Goal: Transaction & Acquisition: Purchase product/service

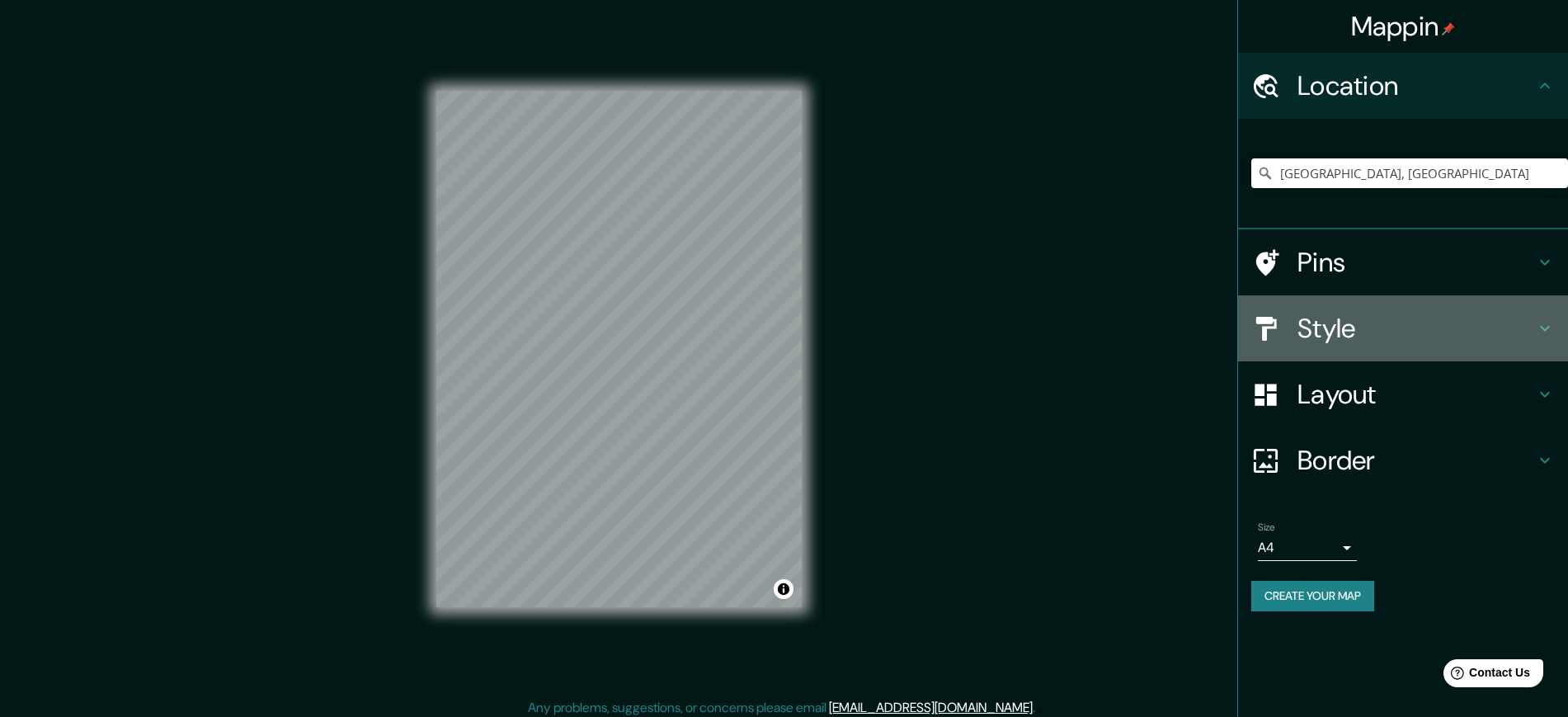
click at [1350, 324] on h4 "Style" at bounding box center [1415, 328] width 237 height 33
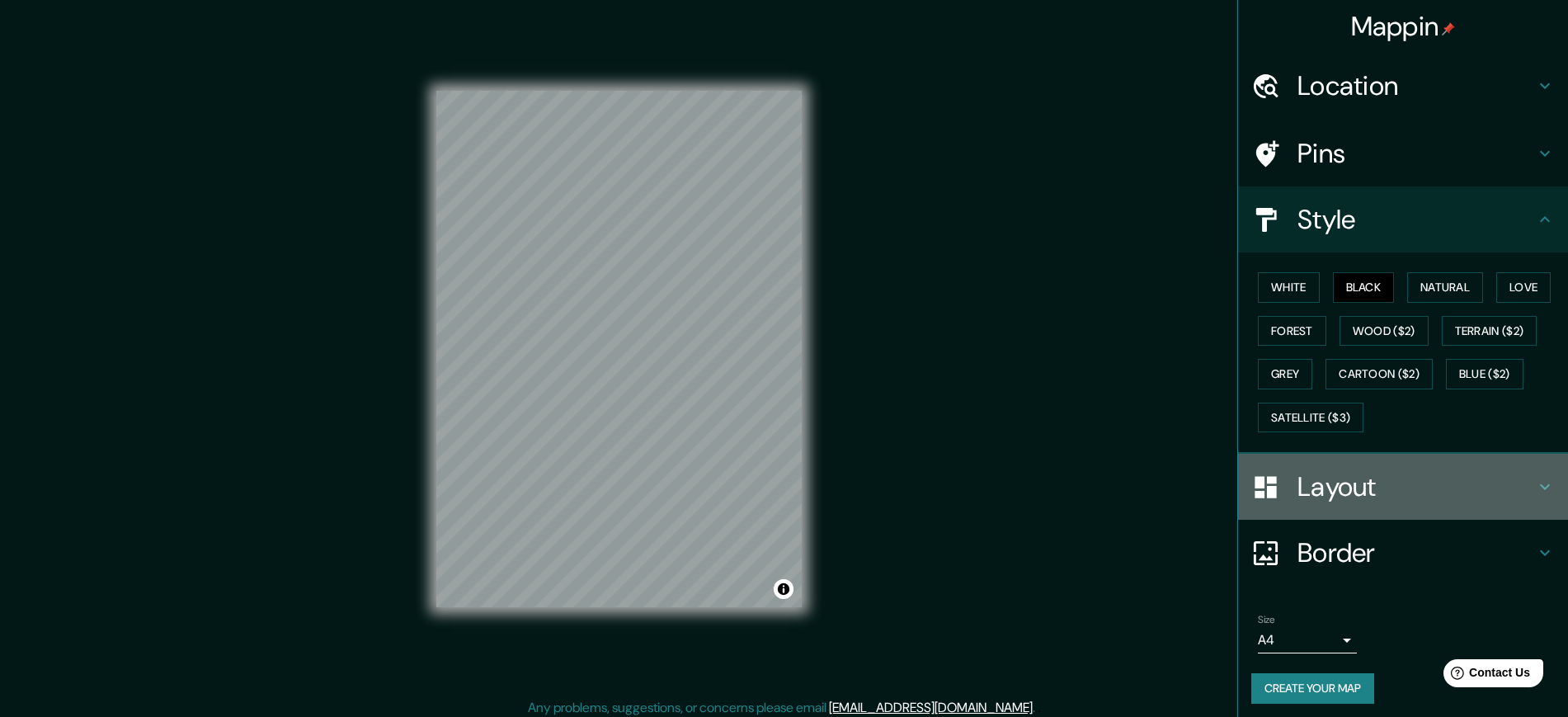
click at [1346, 491] on h4 "Layout" at bounding box center [1415, 486] width 237 height 33
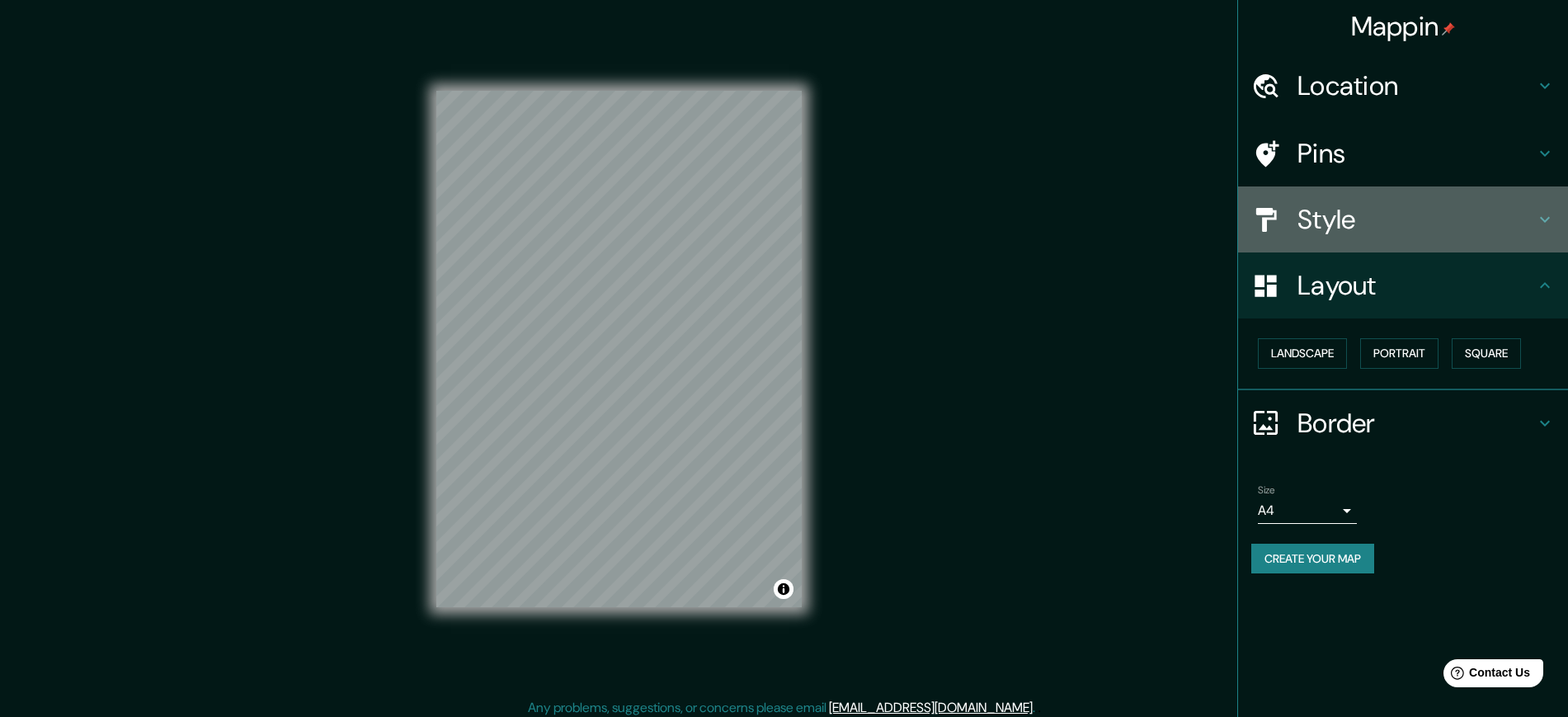
click at [1288, 228] on div at bounding box center [1274, 220] width 46 height 29
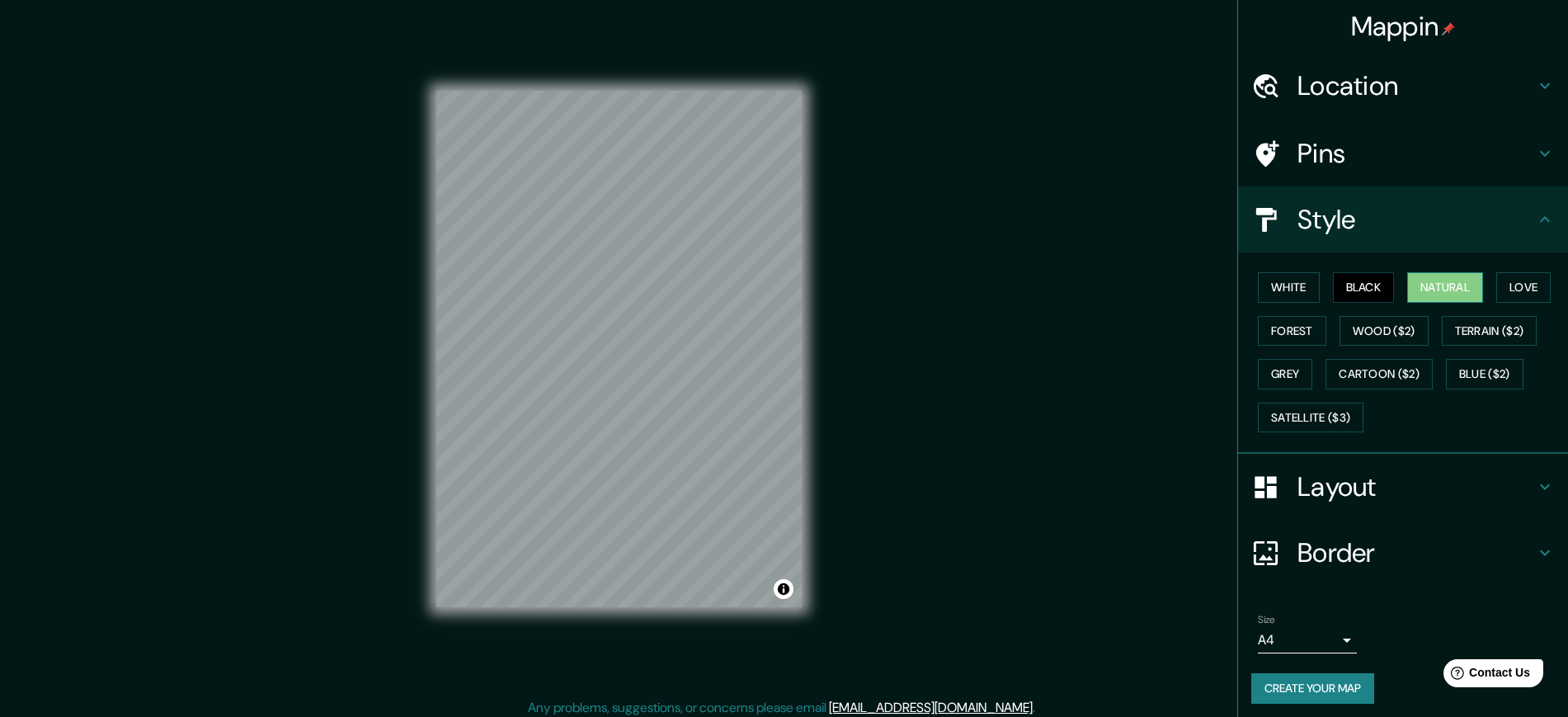
click at [1435, 288] on button "Natural" at bounding box center [1445, 287] width 76 height 31
click at [1513, 293] on button "Love" at bounding box center [1523, 287] width 54 height 31
click at [1496, 322] on button "Terrain ($2)" at bounding box center [1490, 331] width 96 height 31
click at [1339, 329] on button "Wood ($2)" at bounding box center [1384, 331] width 89 height 31
click at [1270, 324] on button "Forest" at bounding box center [1292, 331] width 69 height 31
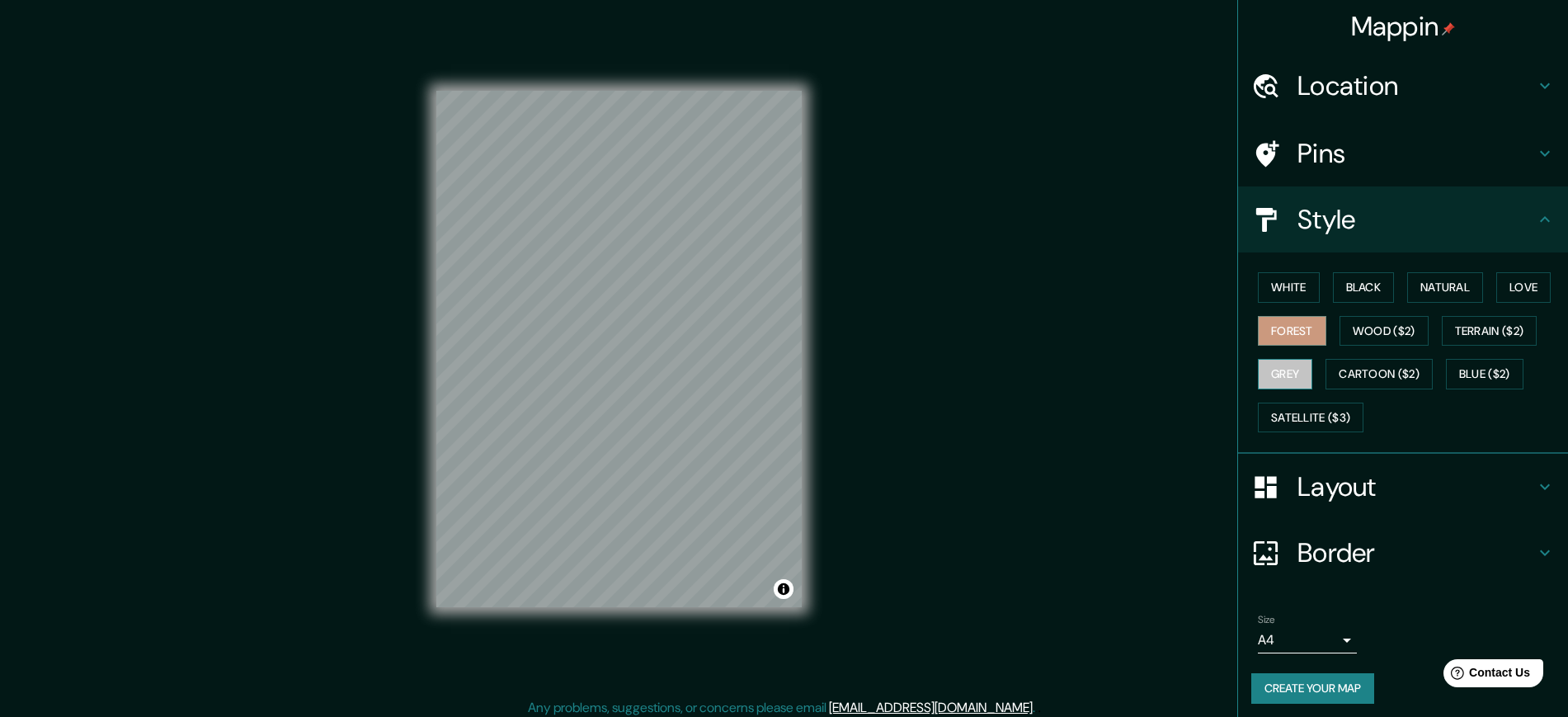
click at [1271, 361] on button "Grey" at bounding box center [1284, 374] width 54 height 31
click at [1348, 379] on button "Cartoon ($2)" at bounding box center [1379, 374] width 107 height 31
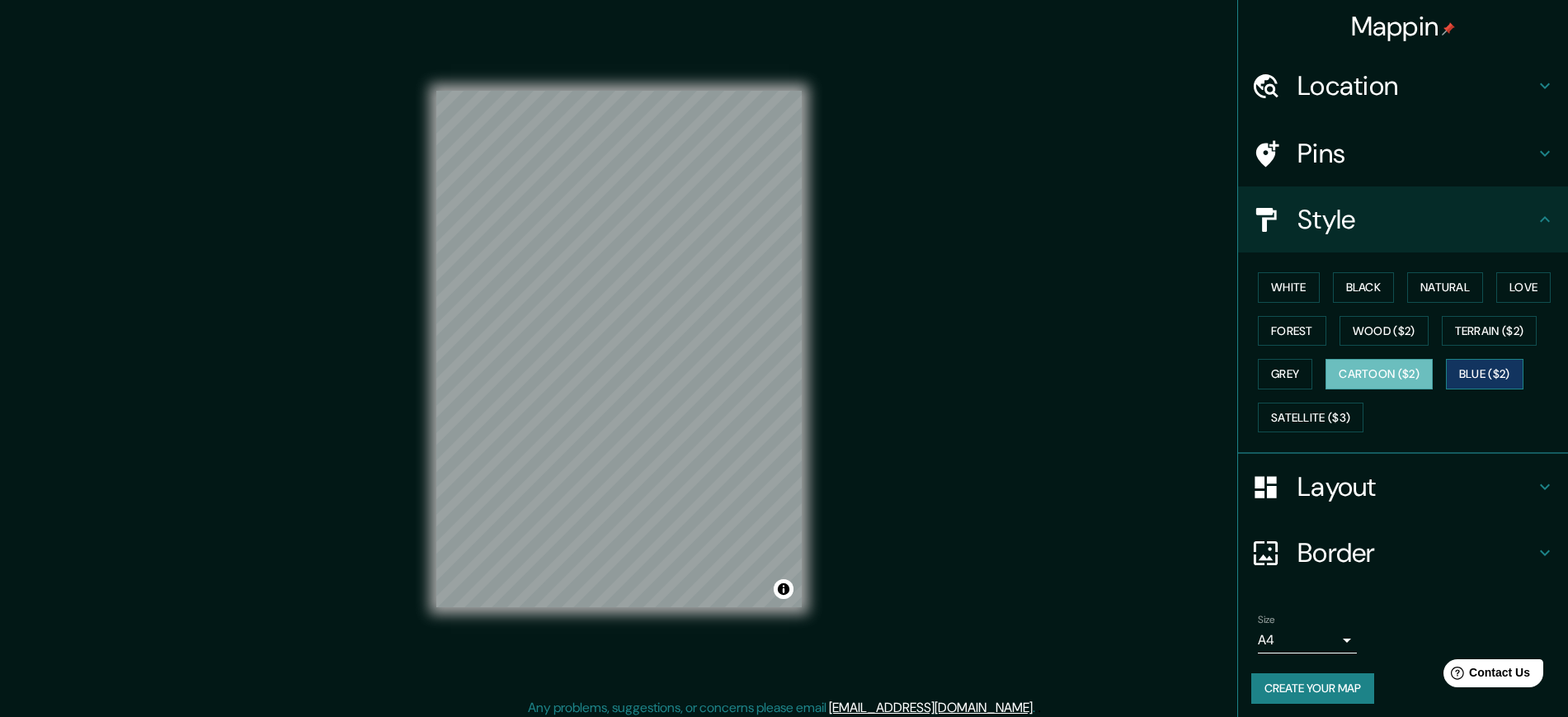
click at [1497, 375] on button "Blue ($2)" at bounding box center [1484, 374] width 77 height 31
click at [1314, 425] on button "Satellite ($3)" at bounding box center [1310, 418] width 105 height 31
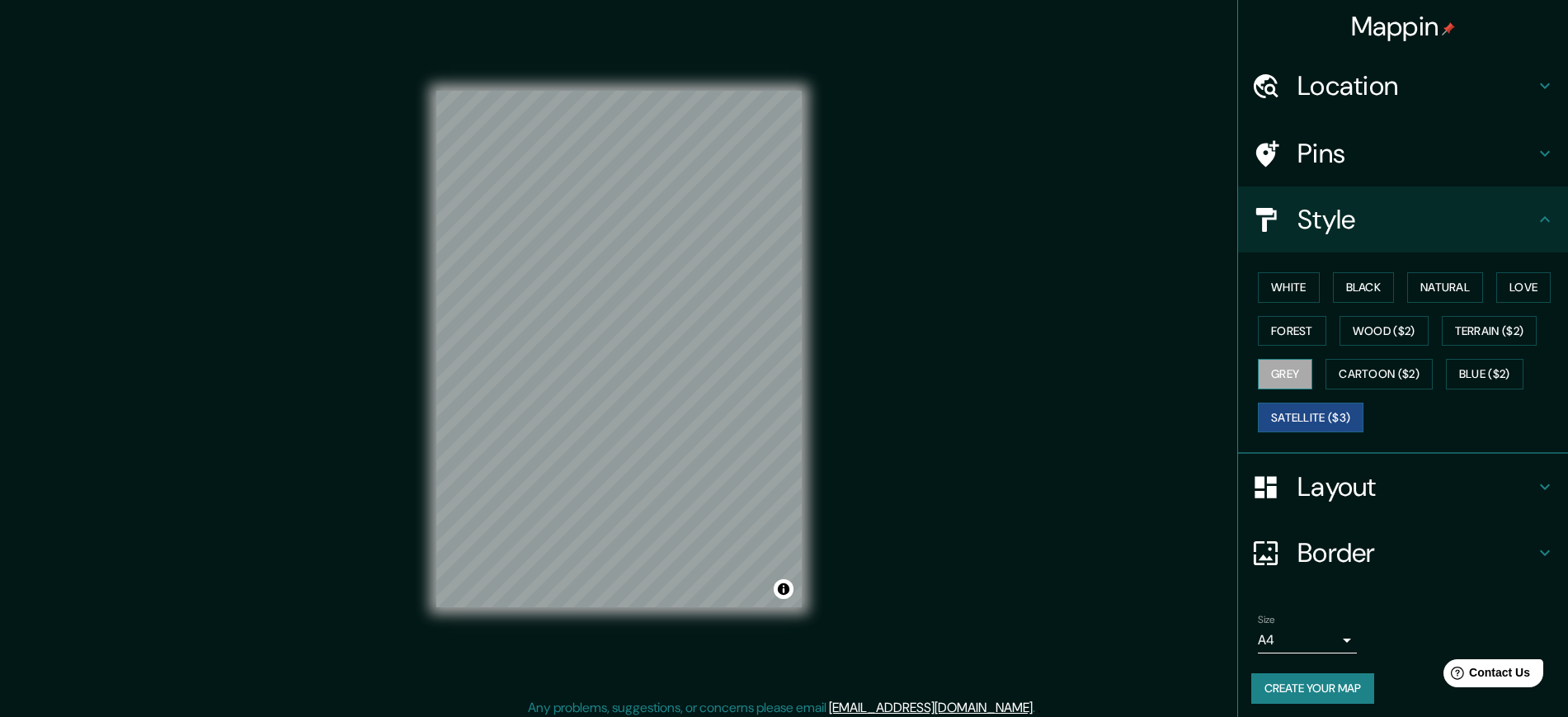
click at [1261, 379] on button "Grey" at bounding box center [1284, 374] width 54 height 31
click at [1289, 290] on button "White" at bounding box center [1289, 287] width 62 height 31
click at [1291, 331] on button "Forest" at bounding box center [1292, 331] width 69 height 31
click at [1345, 284] on button "Black" at bounding box center [1364, 287] width 62 height 31
click at [1286, 322] on button "Forest" at bounding box center [1292, 331] width 69 height 31
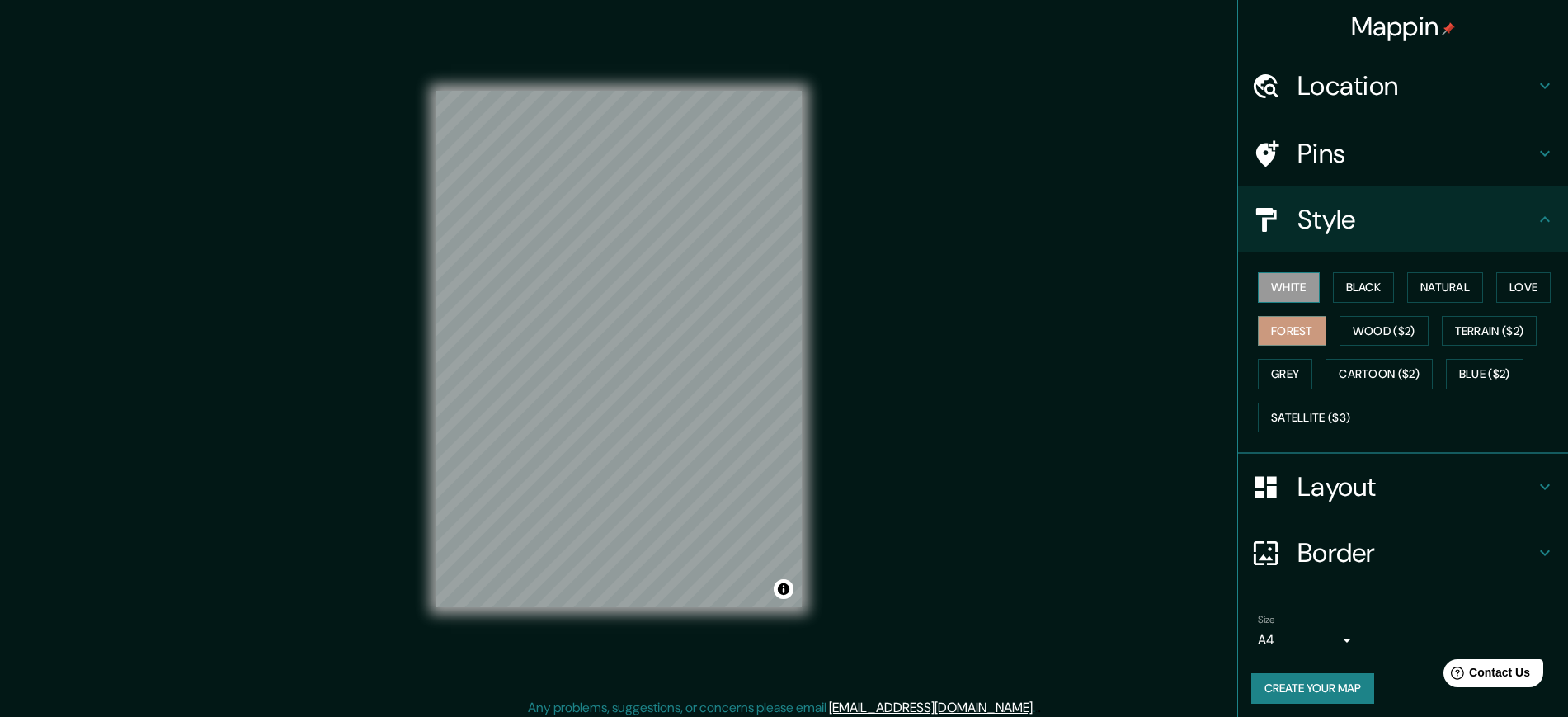
click at [1268, 293] on button "White" at bounding box center [1289, 287] width 62 height 31
click at [1349, 287] on button "Black" at bounding box center [1364, 287] width 62 height 31
click at [862, 142] on div "Mappin Location Bogotá, Colombia Bogotá Colombia Bogota Nueva Jersey, Estados U…" at bounding box center [784, 362] width 1568 height 725
click at [893, 508] on div "Mappin Location Bogotá, Colombia Bogotá Colombia Bogota Nueva Jersey, Estados U…" at bounding box center [784, 362] width 1568 height 725
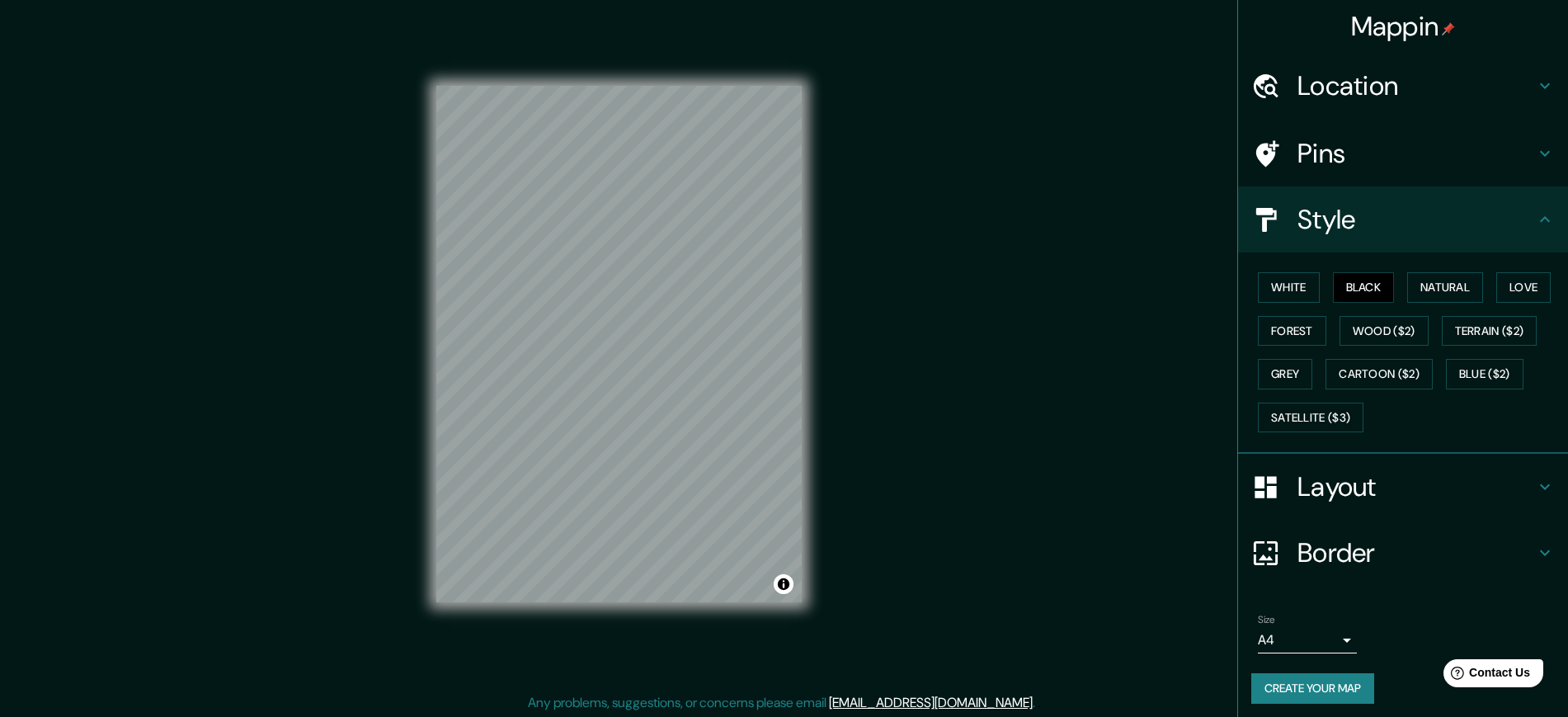
scroll to position [8, 0]
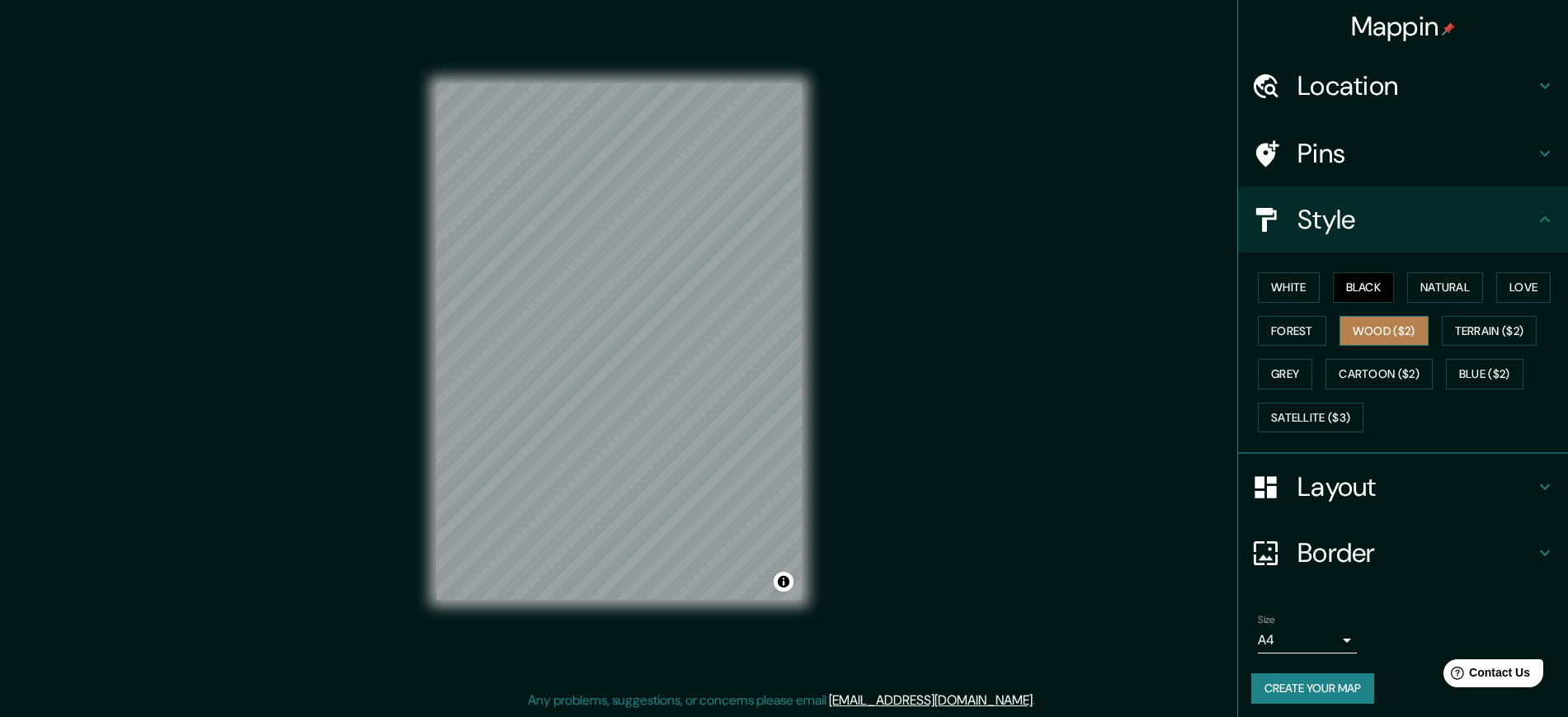
click at [1403, 316] on button "Wood ($2)" at bounding box center [1384, 331] width 89 height 31
drag, startPoint x: 1470, startPoint y: 334, endPoint x: 1454, endPoint y: 338, distance: 16.5
click at [1469, 334] on button "Terrain ($2)" at bounding box center [1490, 331] width 96 height 31
click at [1263, 371] on button "Grey" at bounding box center [1284, 374] width 54 height 31
click at [1283, 328] on button "Forest" at bounding box center [1292, 331] width 69 height 31
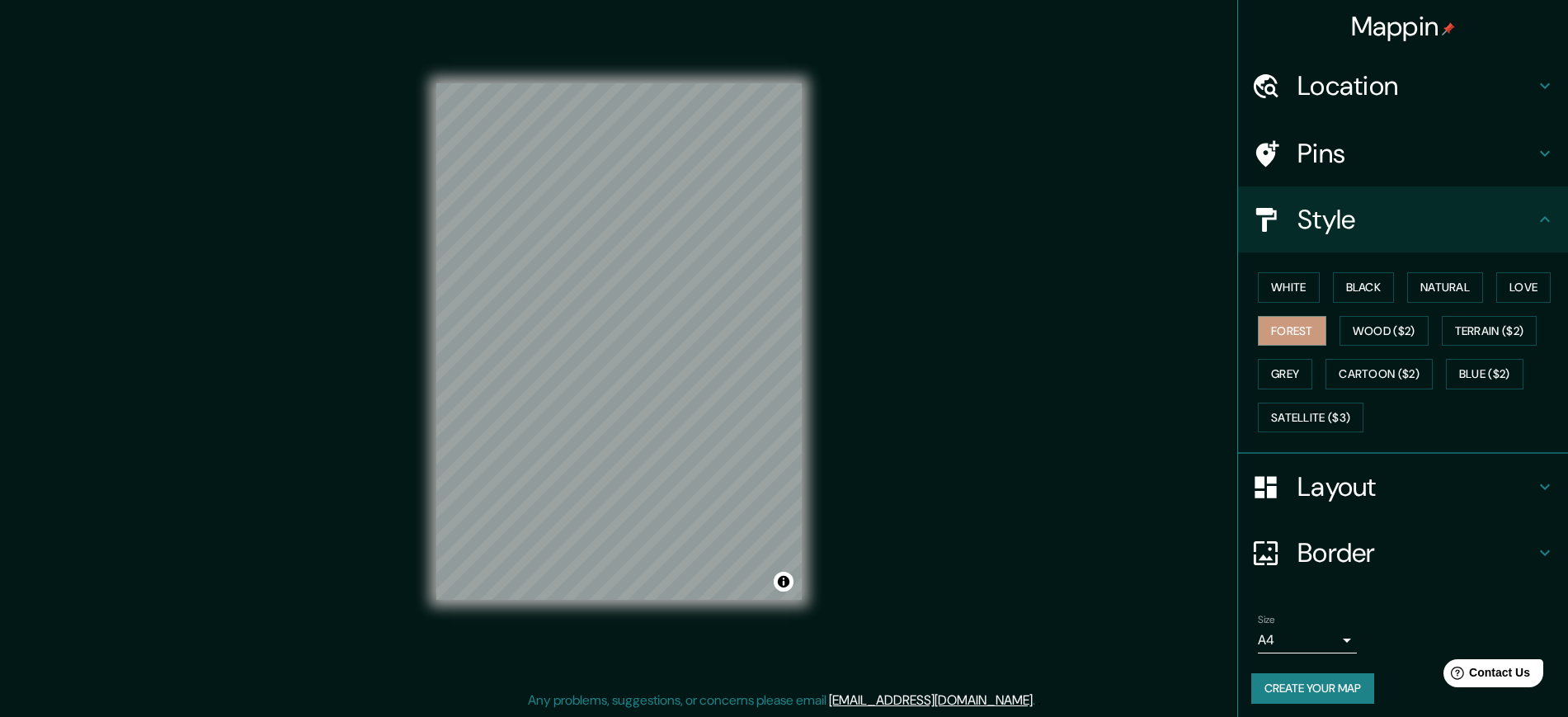
scroll to position [0, 0]
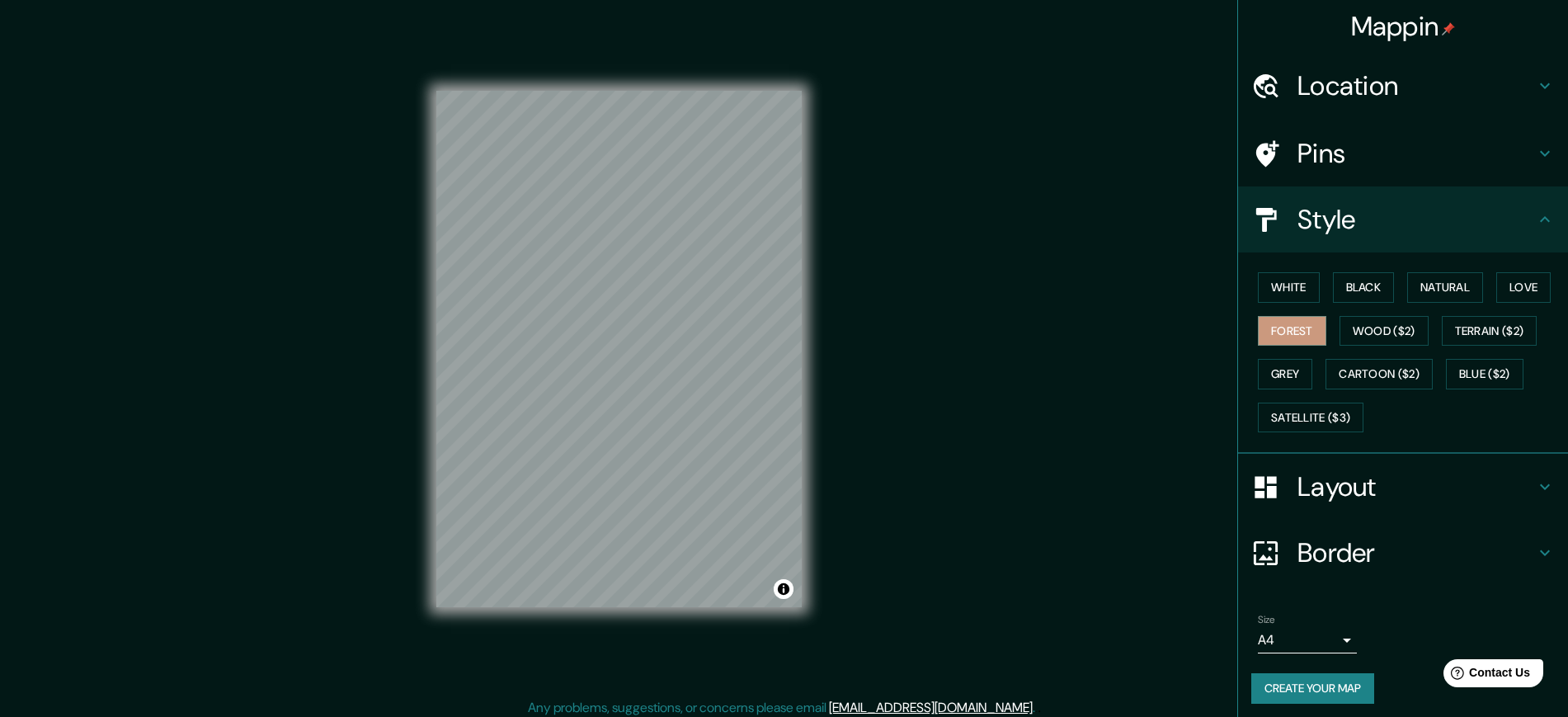
click at [367, 377] on div "Mappin Location Bogotá, Colombia Bogotá Colombia Bogota Nueva Jersey, Estados U…" at bounding box center [784, 362] width 1568 height 725
click at [852, 402] on div "Mappin Location Bogotá, Colombia Bogotá Colombia Bogota Nueva Jersey, Estados U…" at bounding box center [784, 362] width 1568 height 725
click at [1344, 328] on button "Wood ($2)" at bounding box center [1384, 331] width 89 height 31
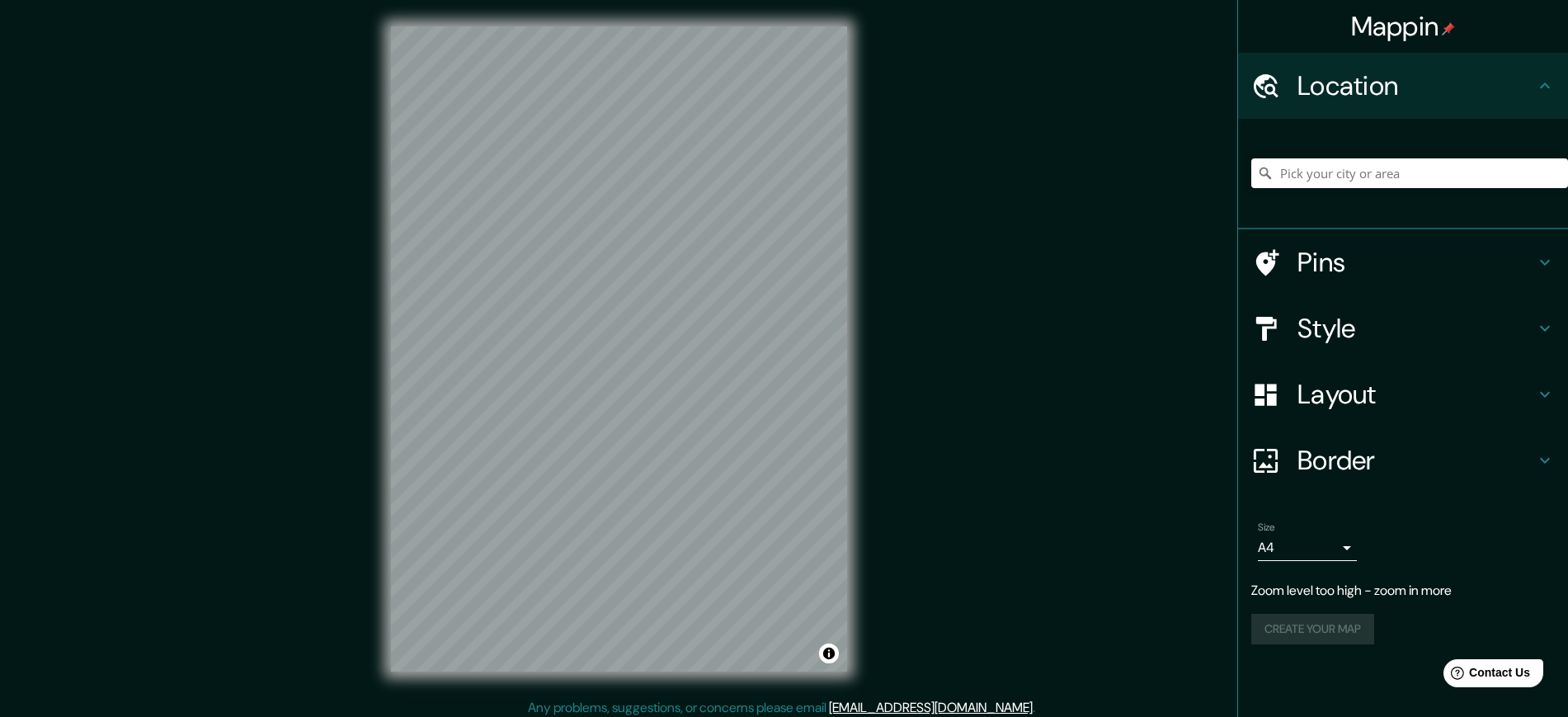
click at [1293, 156] on div at bounding box center [1409, 173] width 316 height 82
click at [1307, 171] on input "Pick your city or area" at bounding box center [1409, 173] width 316 height 30
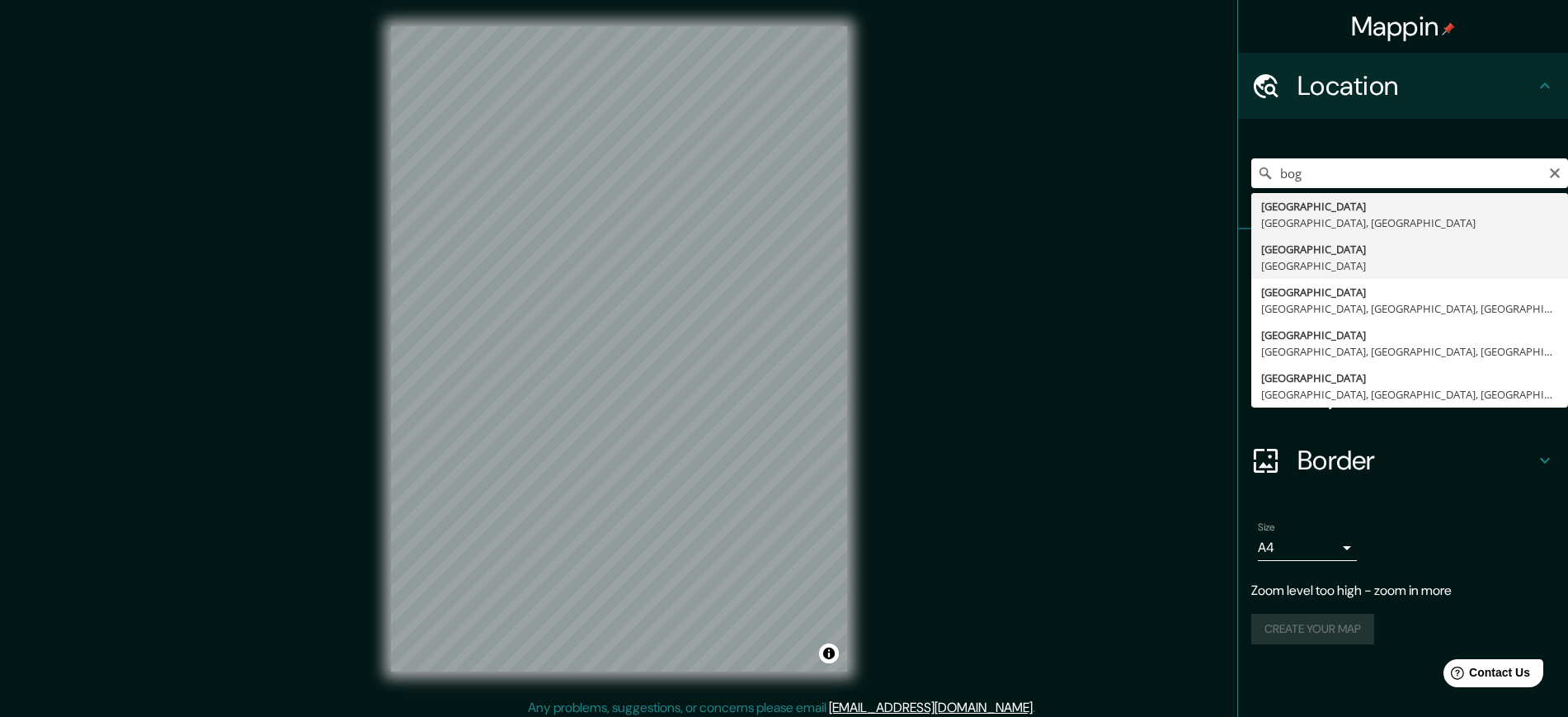
type input "[GEOGRAPHIC_DATA], [GEOGRAPHIC_DATA]"
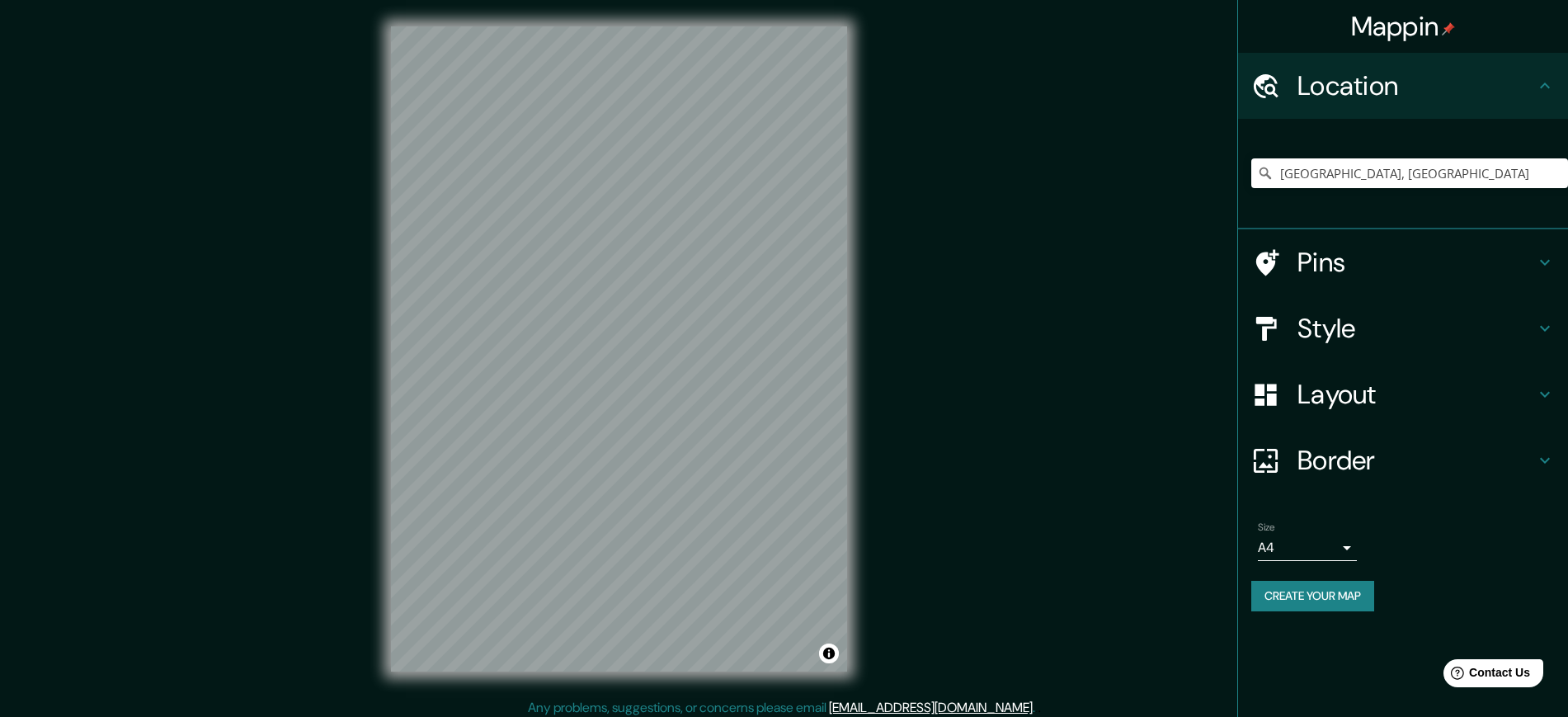
click at [1343, 330] on h4 "Style" at bounding box center [1415, 328] width 237 height 33
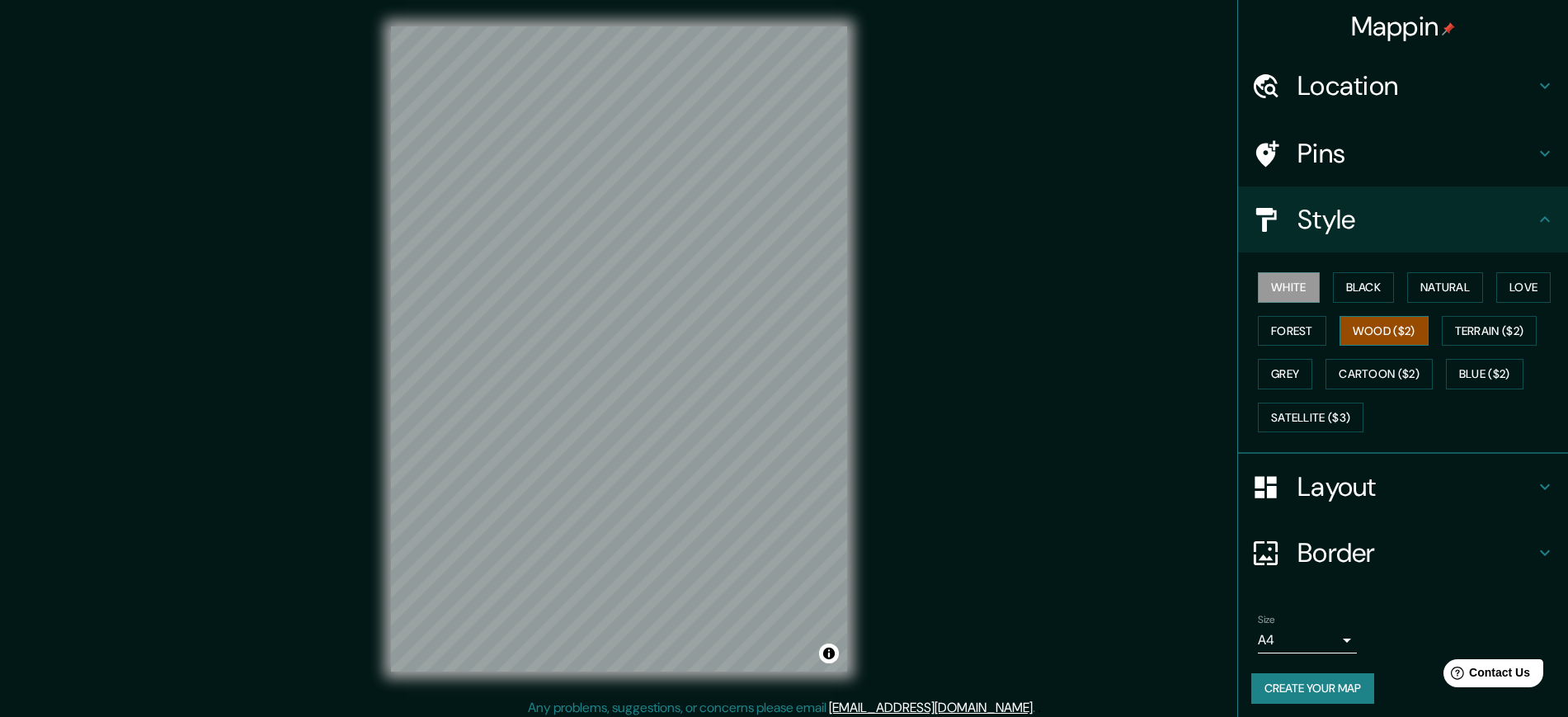
click at [1391, 329] on button "Wood ($2)" at bounding box center [1384, 331] width 89 height 31
click at [1468, 327] on button "Terrain ($2)" at bounding box center [1490, 331] width 96 height 31
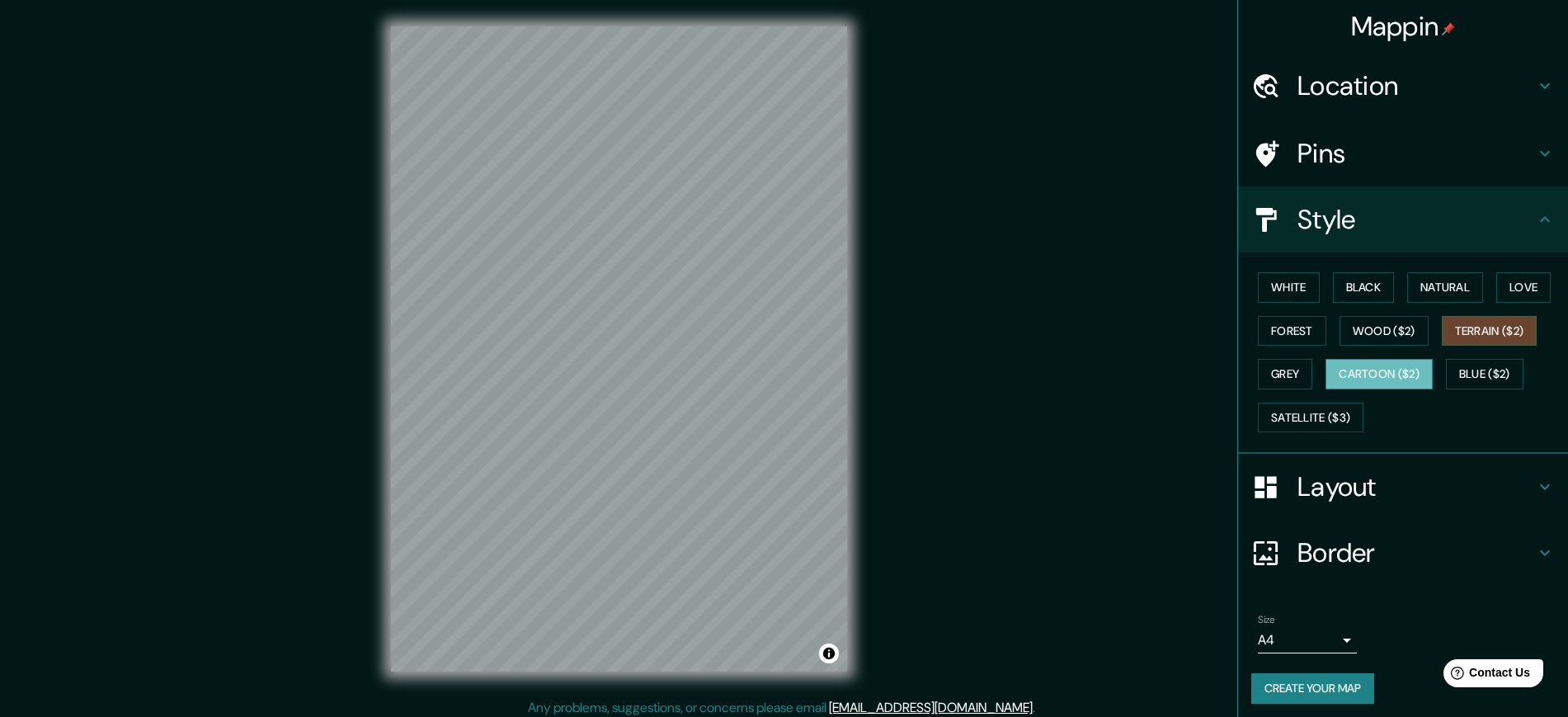
click at [1390, 377] on button "Cartoon ($2)" at bounding box center [1379, 374] width 107 height 31
click at [1279, 384] on button "Grey" at bounding box center [1284, 374] width 54 height 31
click at [1343, 366] on button "Cartoon ($2)" at bounding box center [1379, 374] width 107 height 31
click at [1508, 366] on button "Blue ($2)" at bounding box center [1484, 374] width 77 height 31
click at [1490, 334] on button "Terrain ($2)" at bounding box center [1490, 331] width 96 height 31
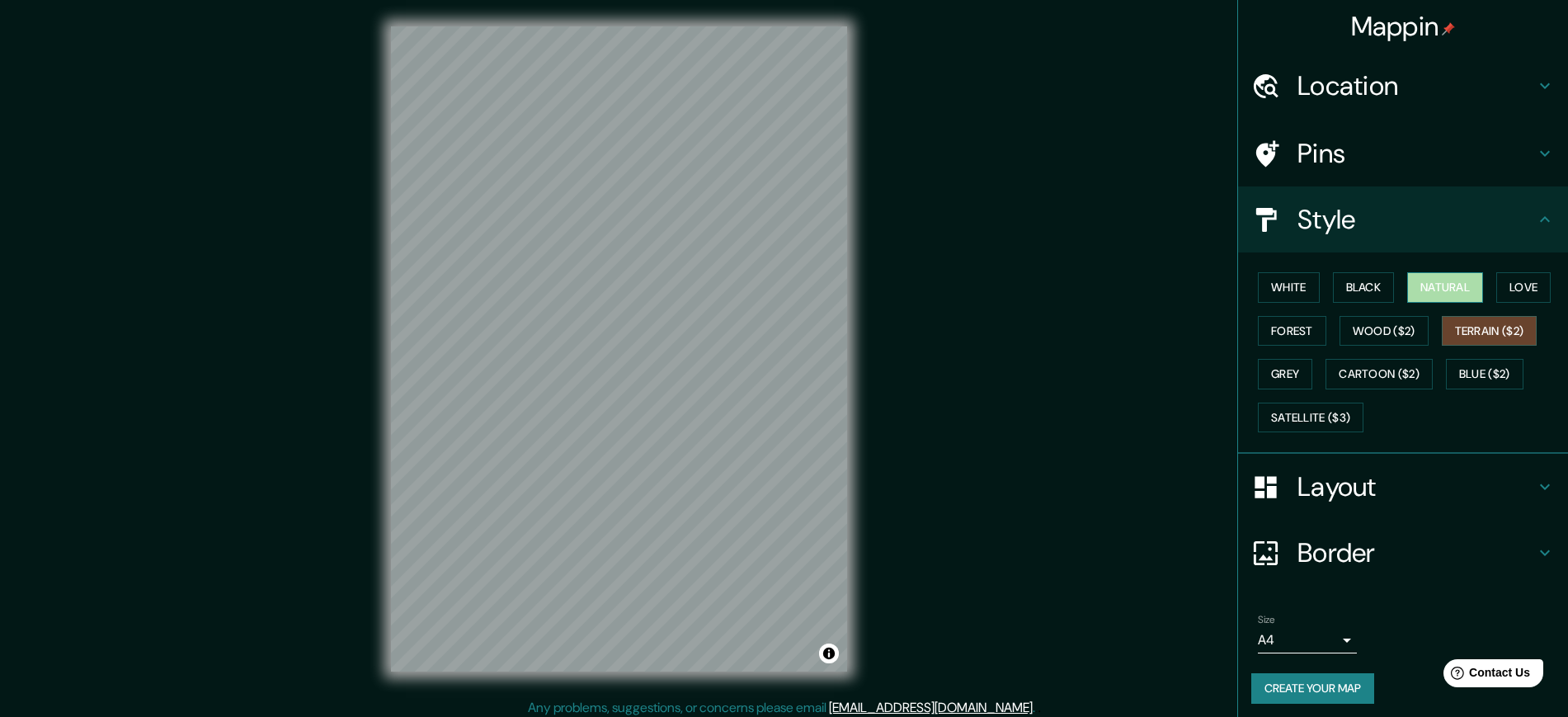
click at [1425, 293] on button "Natural" at bounding box center [1445, 287] width 76 height 31
click at [1496, 283] on button "Love" at bounding box center [1523, 287] width 54 height 31
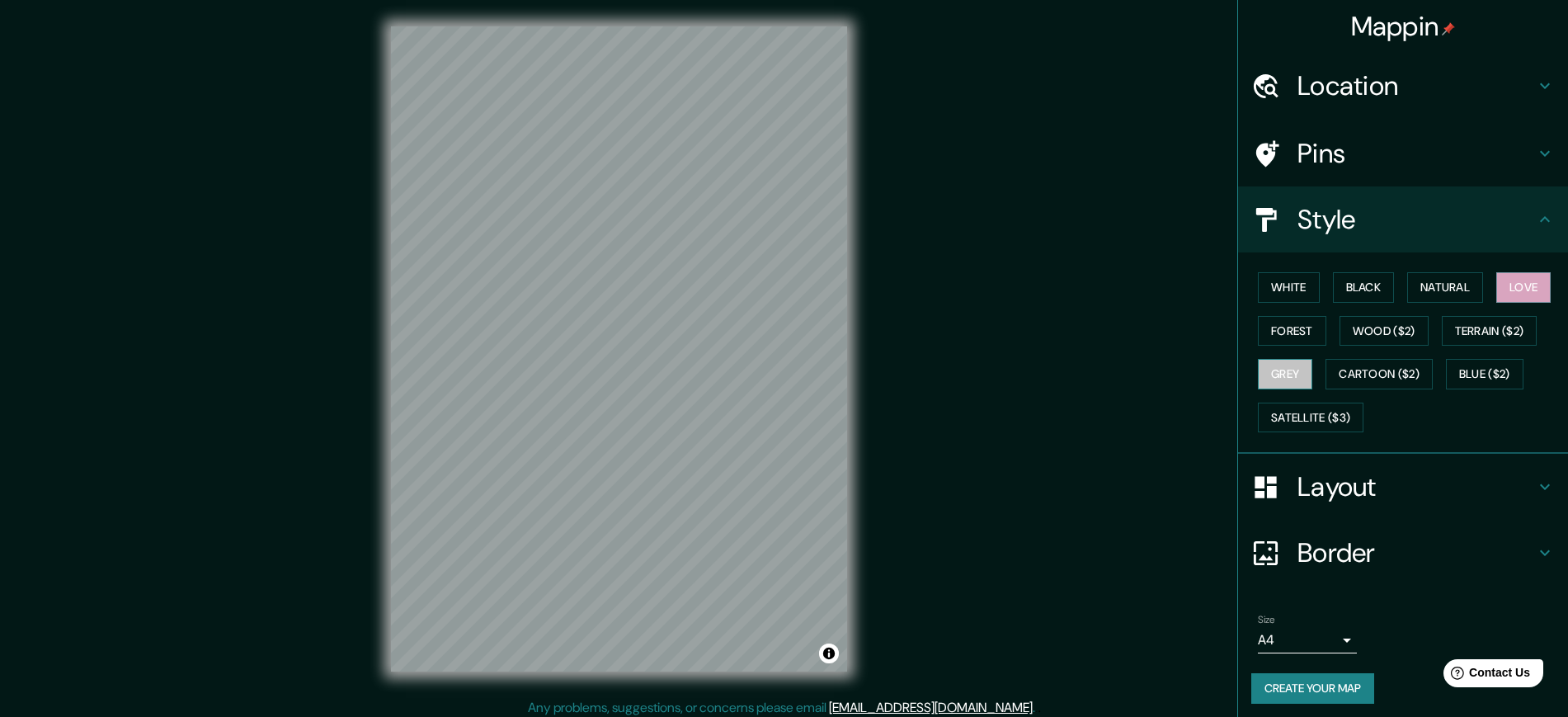
click at [1289, 377] on button "Grey" at bounding box center [1284, 374] width 54 height 31
click at [1343, 388] on button "Cartoon ($2)" at bounding box center [1379, 374] width 107 height 31
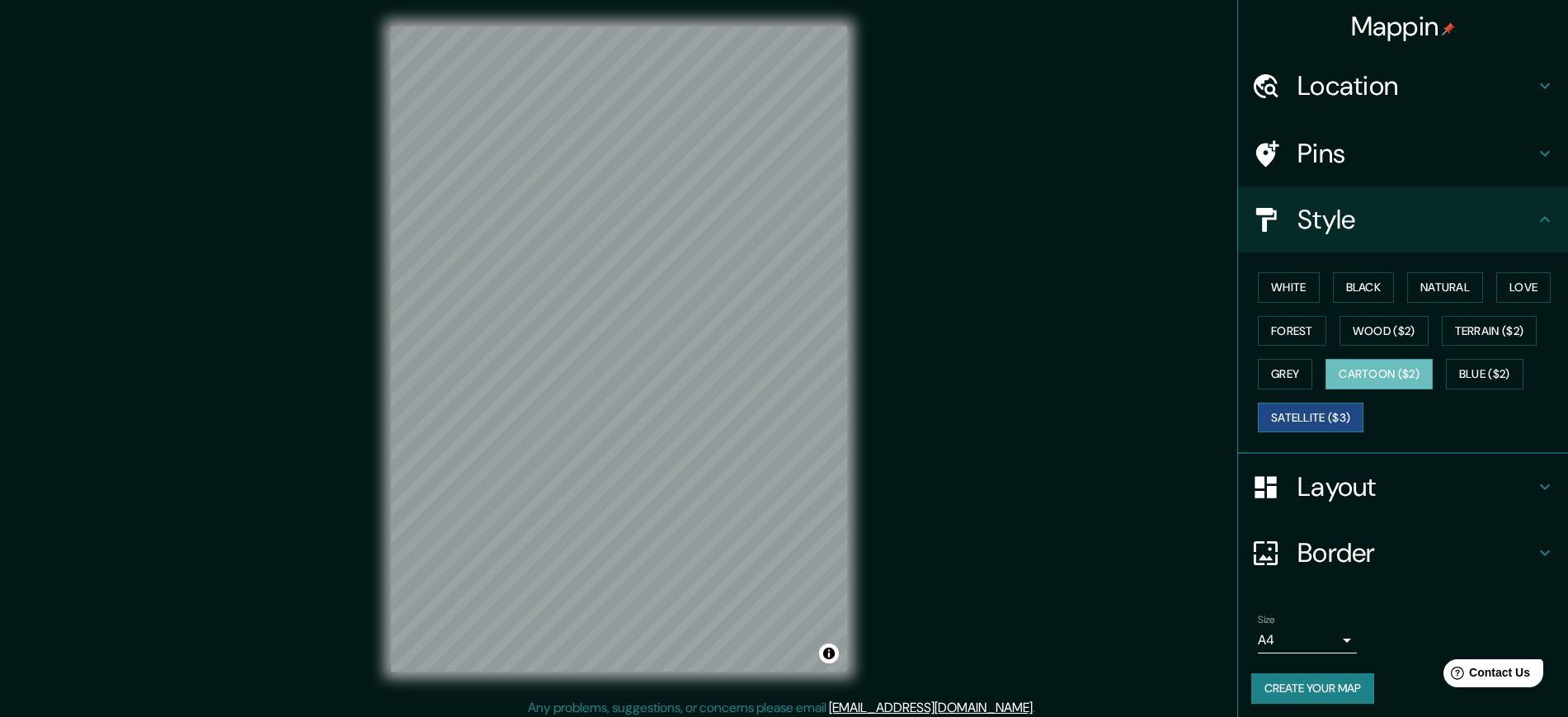
click at [1322, 424] on button "Satellite ($3)" at bounding box center [1310, 418] width 105 height 31
click at [1454, 368] on button "Blue ($2)" at bounding box center [1484, 374] width 77 height 31
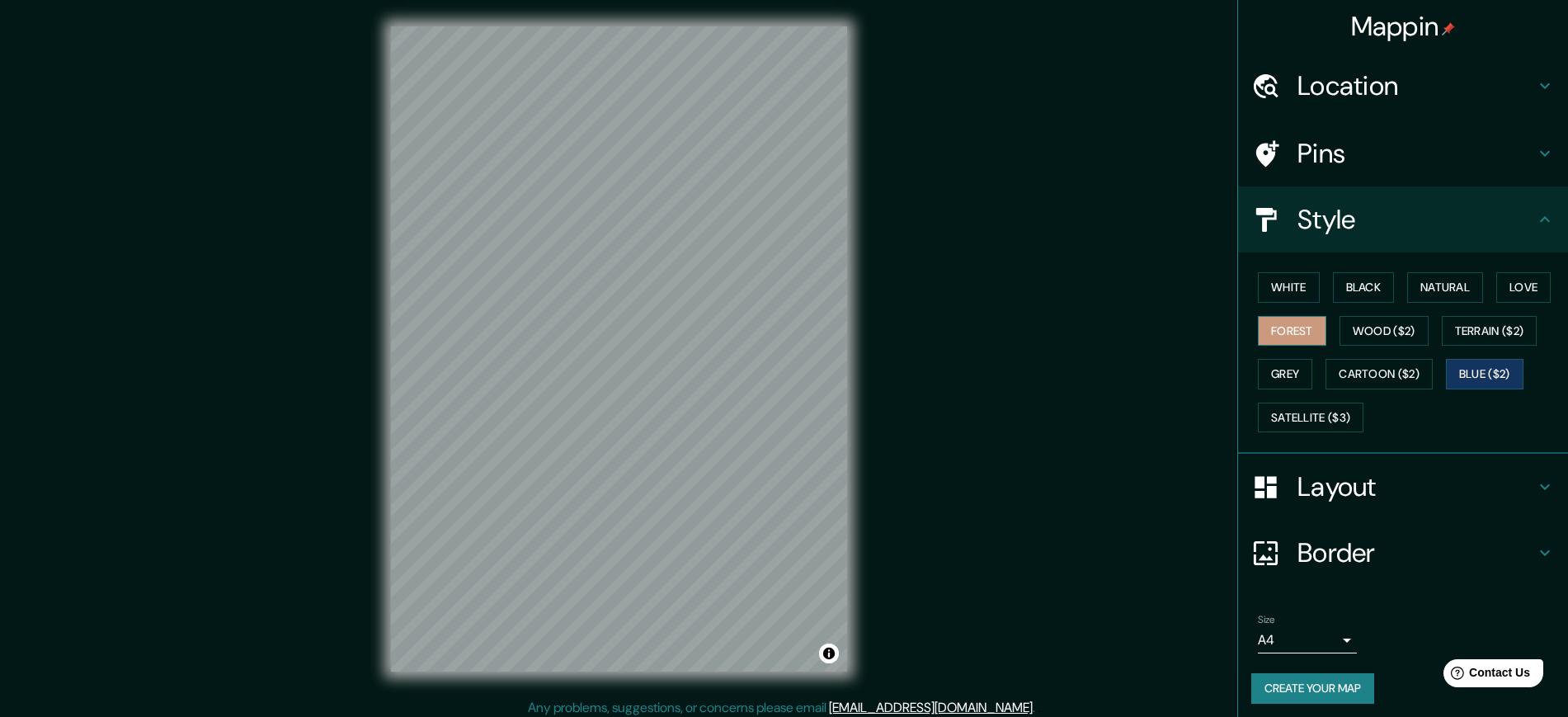
click at [1291, 328] on button "Forest" at bounding box center [1292, 331] width 69 height 31
